Goal: Task Accomplishment & Management: Manage account settings

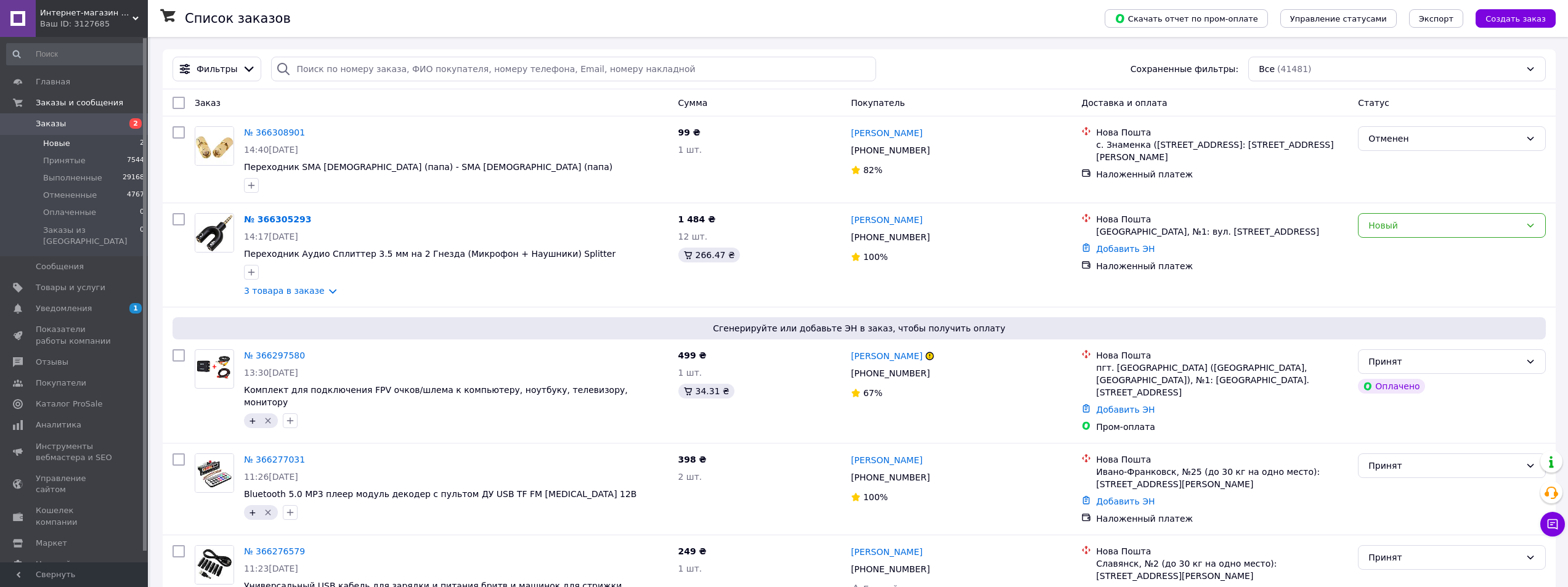
click at [78, 144] on li "Новые 2" at bounding box center [76, 143] width 151 height 17
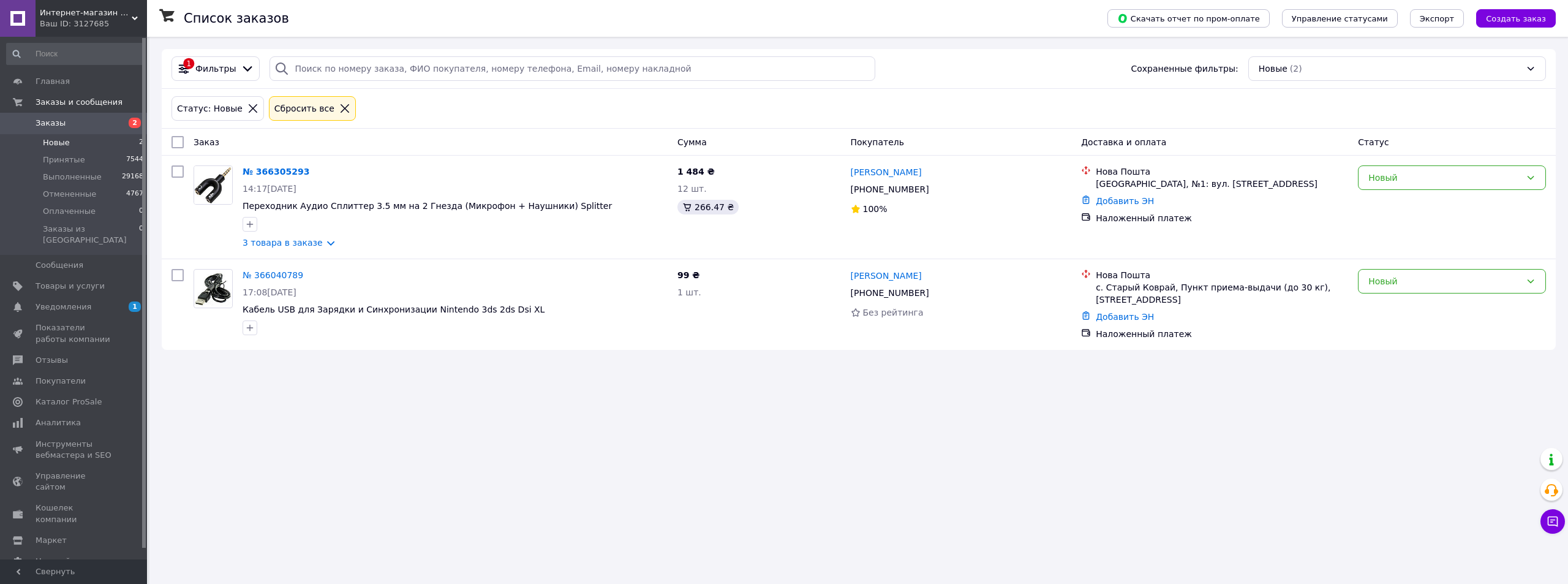
click at [89, 16] on span "Интернет-магазин DoubleMix" at bounding box center [85, 13] width 92 height 11
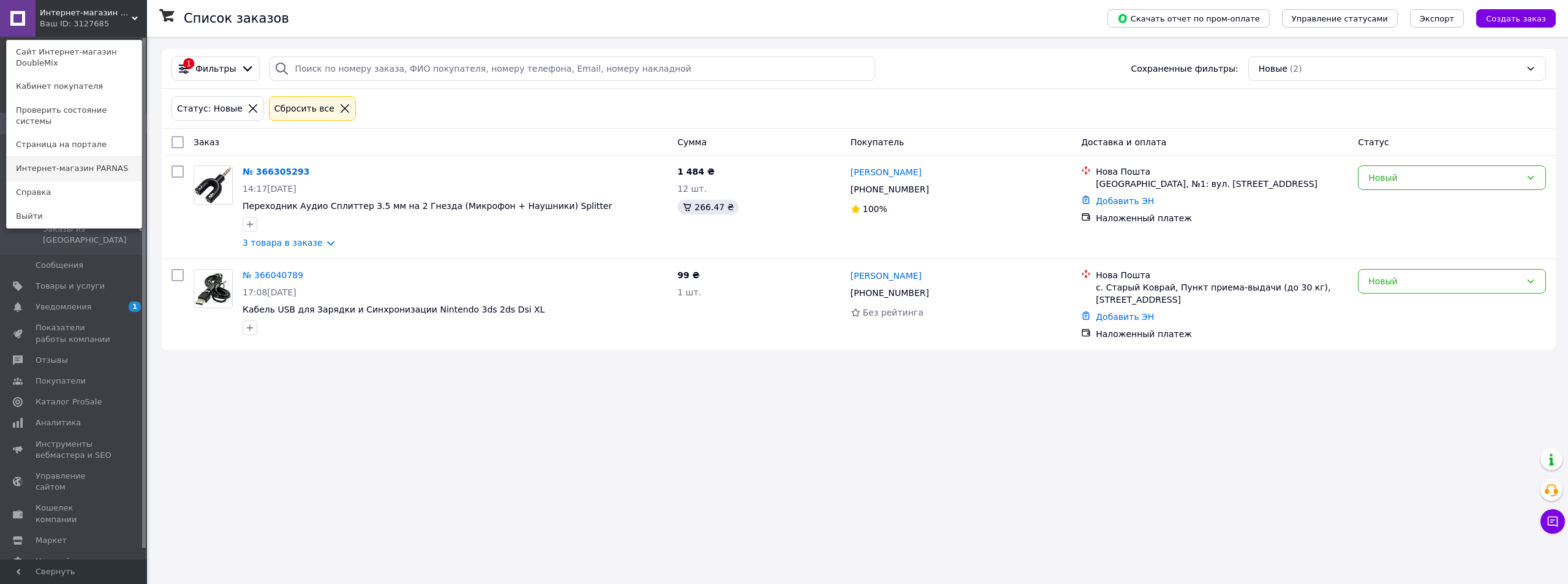
click at [88, 158] on link "Интернет-магазин PARNAS" at bounding box center [74, 168] width 135 height 23
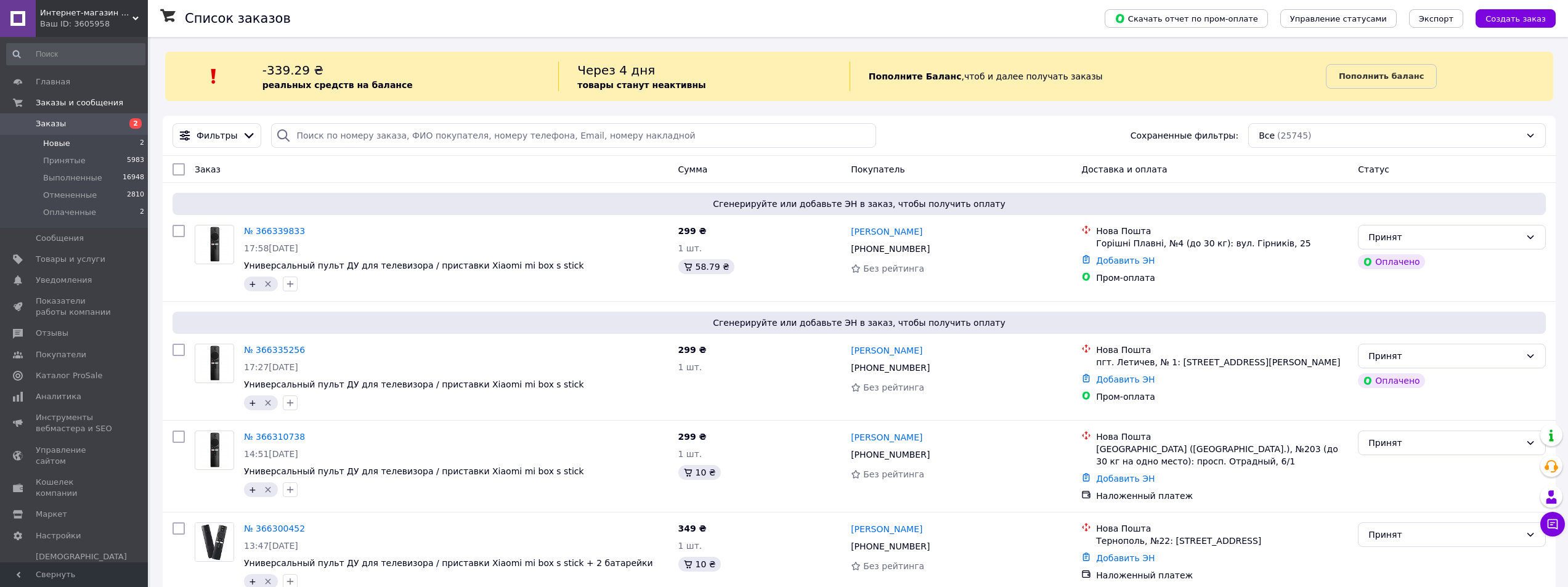
click at [71, 145] on li "Новые 2" at bounding box center [76, 143] width 151 height 17
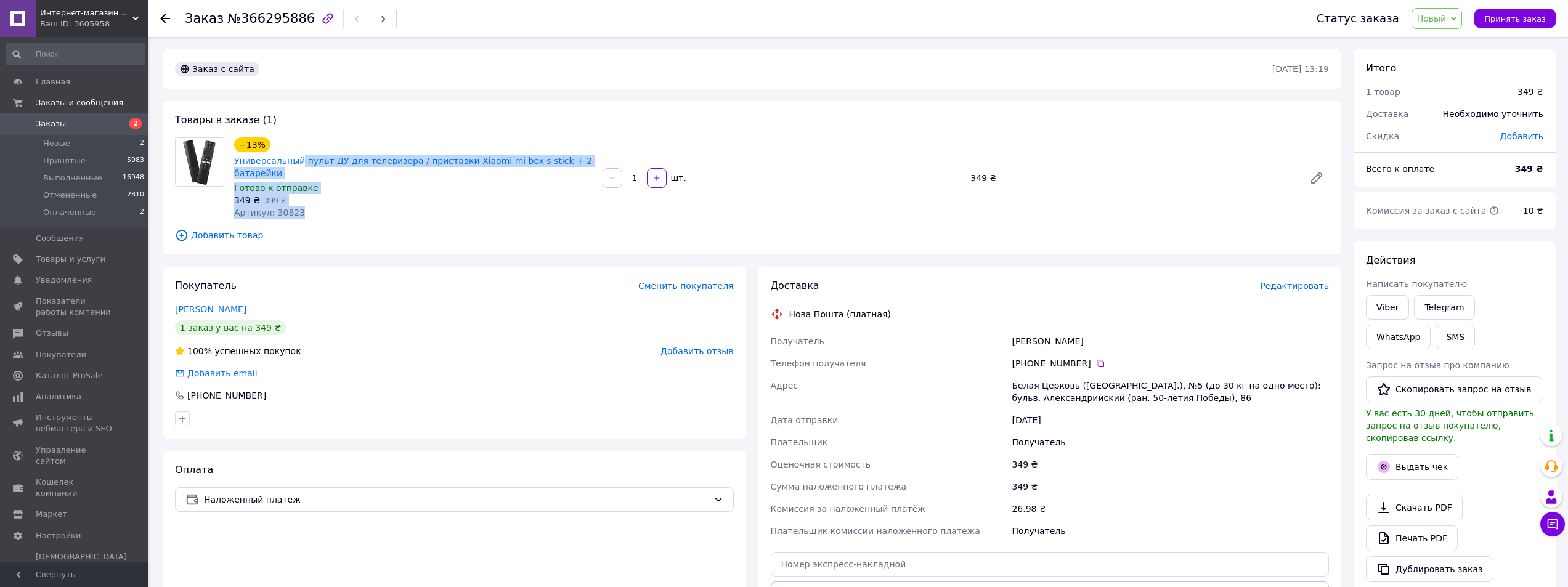
drag, startPoint x: 597, startPoint y: 159, endPoint x: 322, endPoint y: 145, distance: 275.4
click at [298, 155] on div "−13% Универсальный пульт ДУ для телевизора / приставки Xiaomi mi box s stick + …" at bounding box center [781, 177] width 1104 height 86
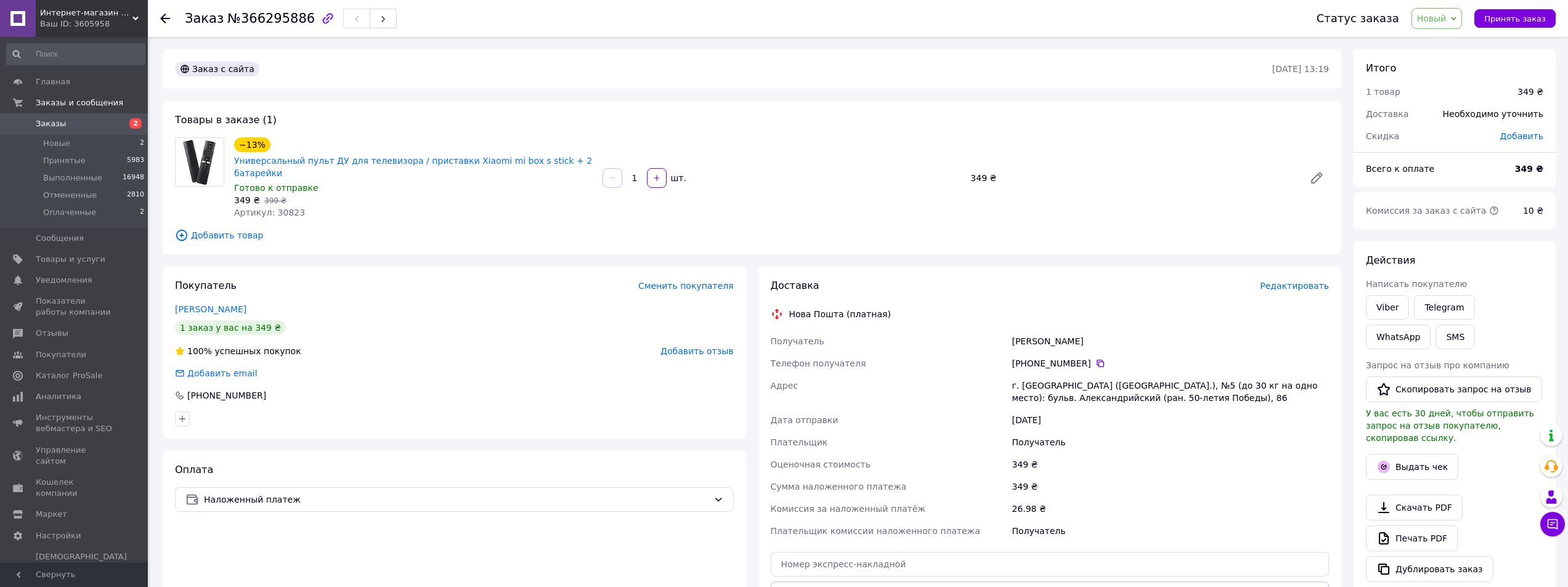
click at [378, 119] on div "Товары в заказе (1) −13% Универсальный пульт ДУ для телевизора / приставки Xiao…" at bounding box center [752, 177] width 1179 height 153
drag, startPoint x: 583, startPoint y: 158, endPoint x: 233, endPoint y: 162, distance: 350.0
click at [233, 162] on div "−13% Универсальный пульт ДУ для телевизора / приставки Xiaomi mi box s stick + …" at bounding box center [413, 158] width 361 height 44
copy link "Универсальный пульт ДУ для телевизора / приставки Xiaomi mi box s stick + 2 бат…"
click at [1393, 308] on link "Viber" at bounding box center [1388, 307] width 43 height 25
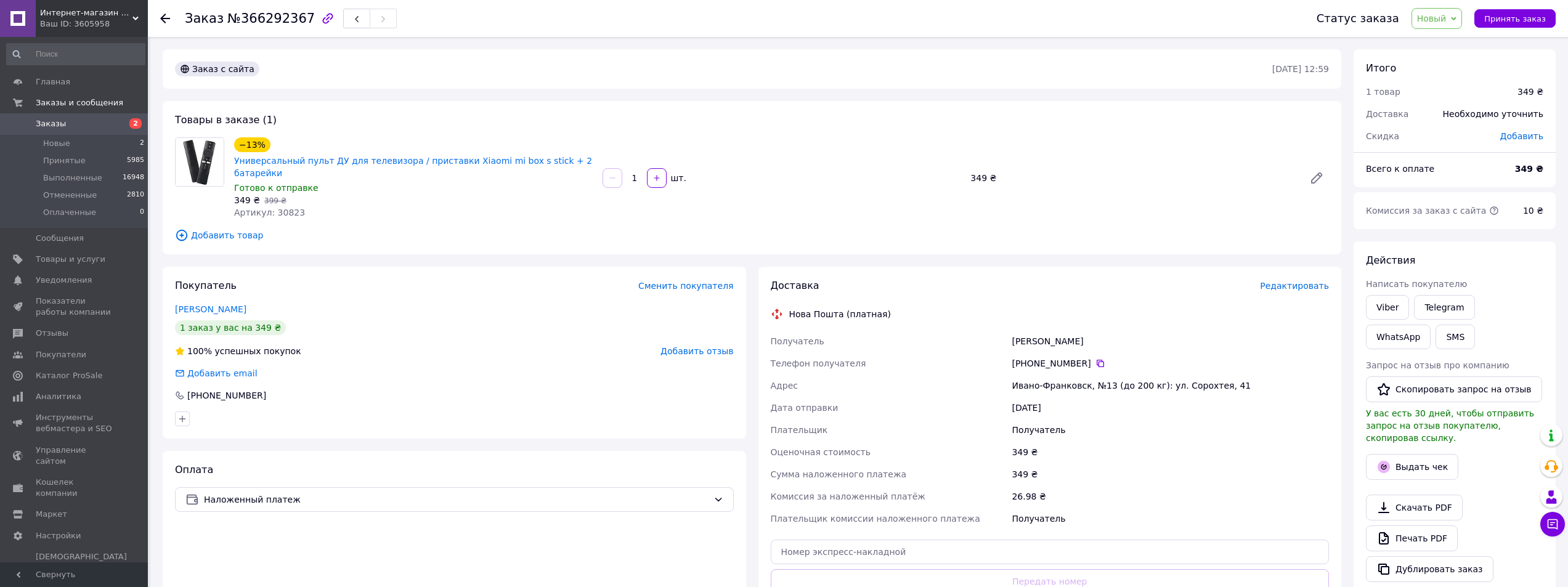
drag, startPoint x: 1394, startPoint y: 308, endPoint x: 1124, endPoint y: 212, distance: 286.6
click at [1394, 308] on link "Viber" at bounding box center [1388, 307] width 43 height 25
